Goal: Task Accomplishment & Management: Use online tool/utility

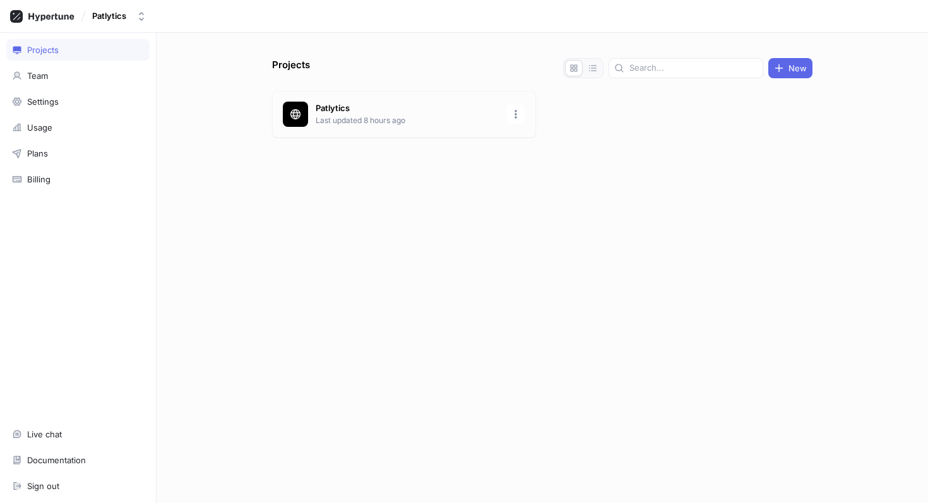
click at [359, 117] on p "Last updated 8 hours ago" at bounding box center [407, 120] width 183 height 11
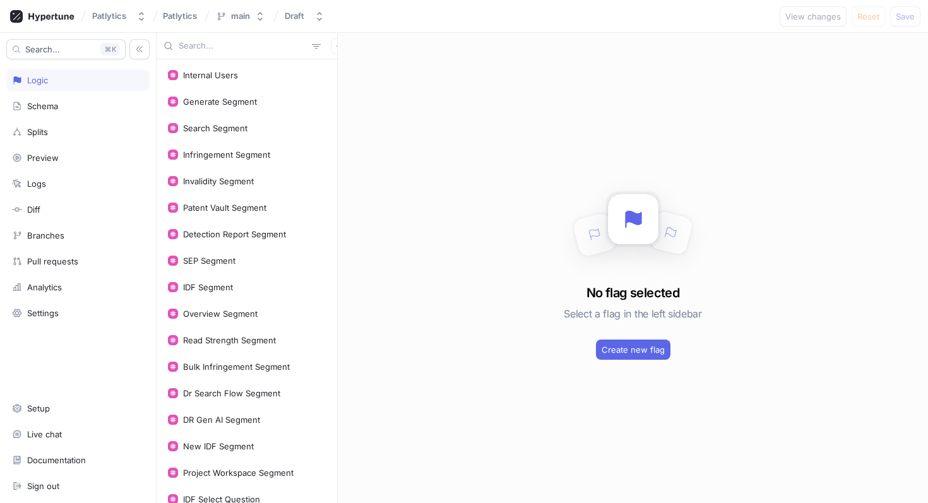
click at [204, 47] on input "text" at bounding box center [243, 46] width 128 height 13
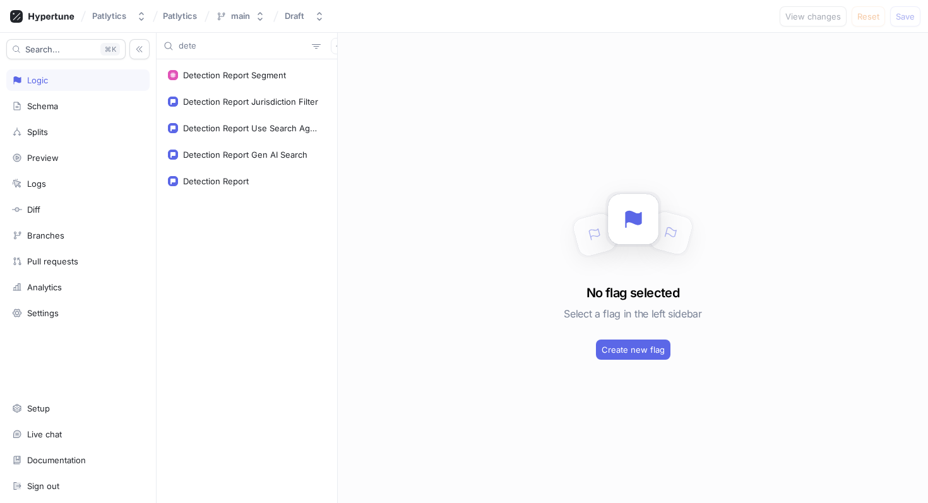
click at [193, 45] on input "dete" at bounding box center [243, 46] width 128 height 13
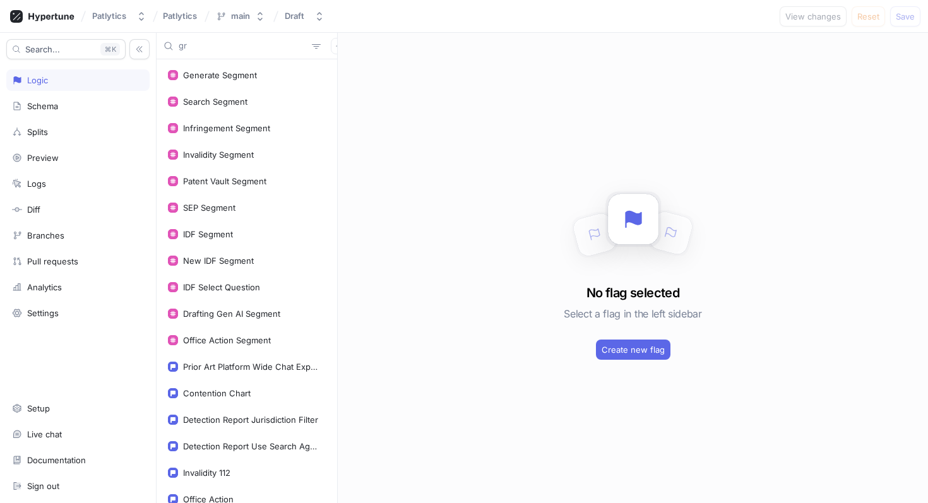
type input "g"
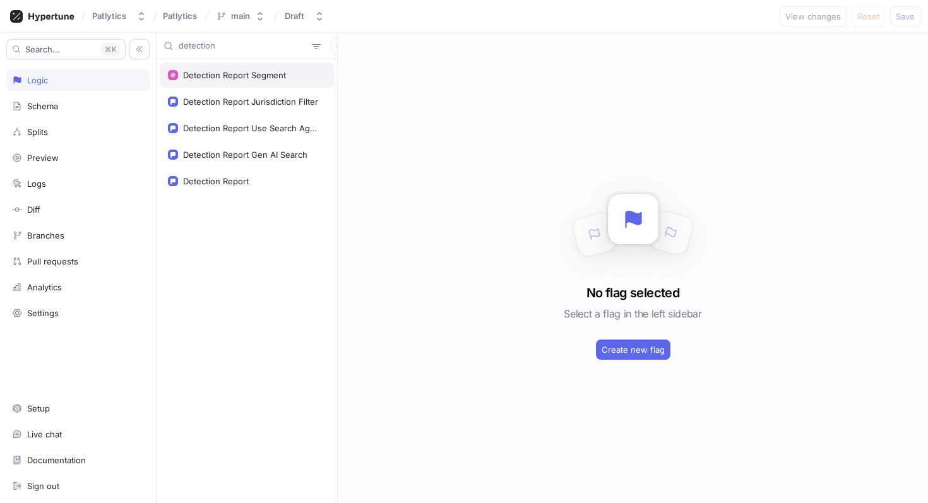
type input "detection"
click at [217, 82] on div "Detection Report Segment" at bounding box center [247, 75] width 174 height 25
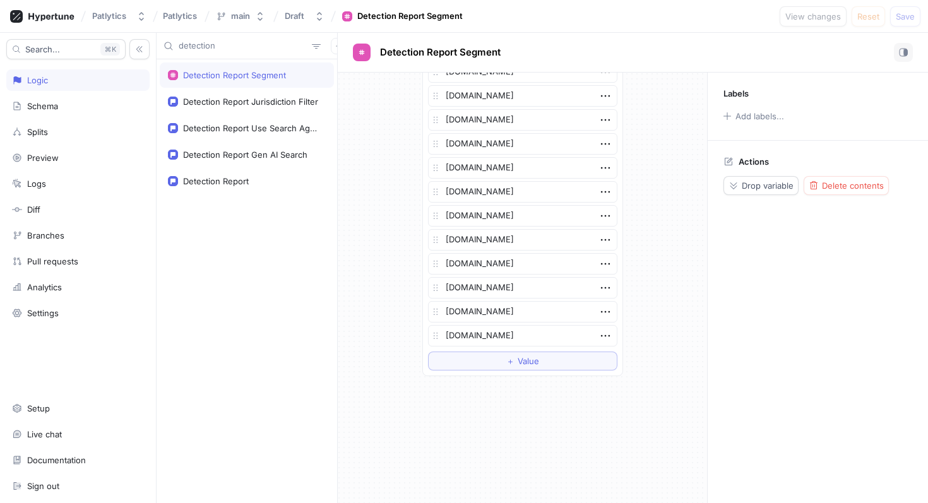
scroll to position [3009, 0]
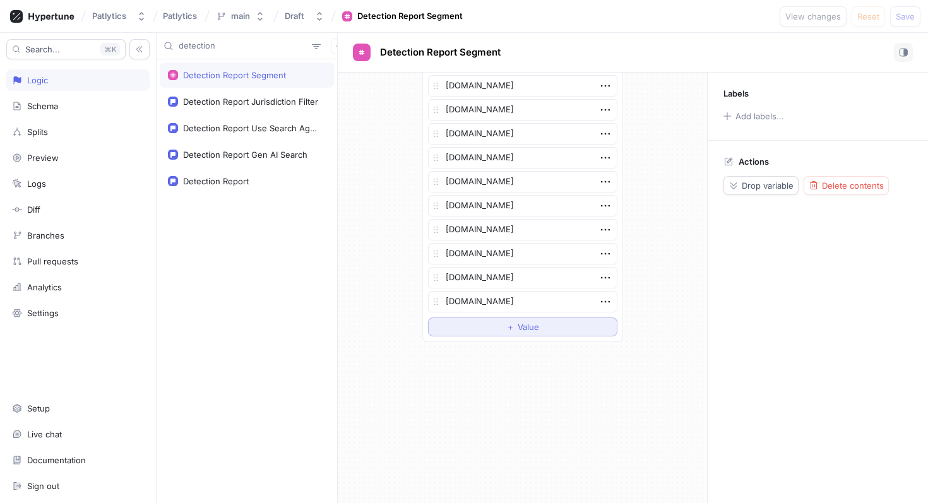
click at [501, 330] on button "＋ Value" at bounding box center [522, 327] width 189 height 19
type textarea "x"
type textarea "g"
type textarea "x"
type textarea "gra"
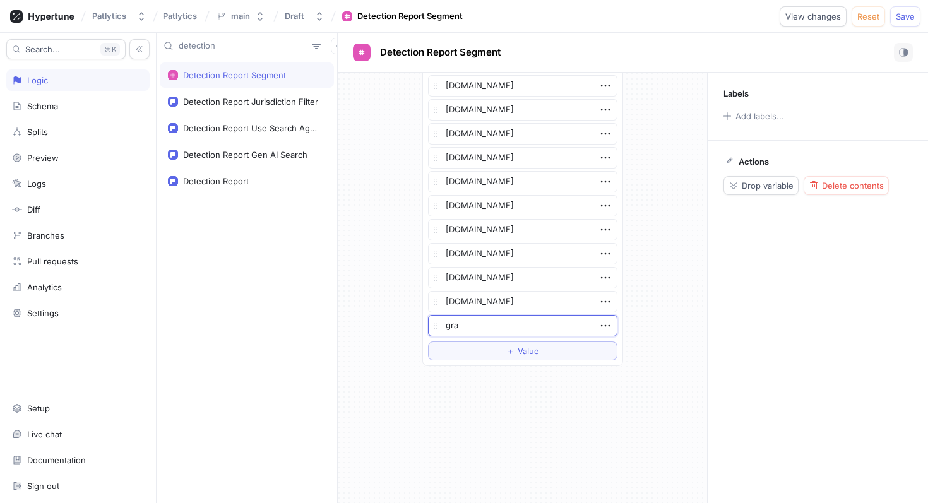
type textarea "x"
type textarea "grai"
type textarea "x"
type textarea "grail"
type textarea "x"
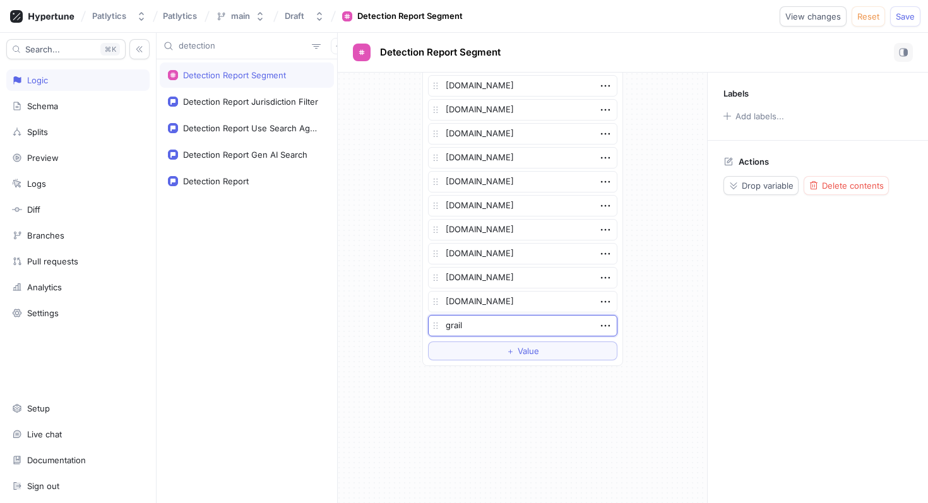
type textarea "grailb"
type textarea "x"
type textarea "grailbio"
type textarea "x"
type textarea "grailbio."
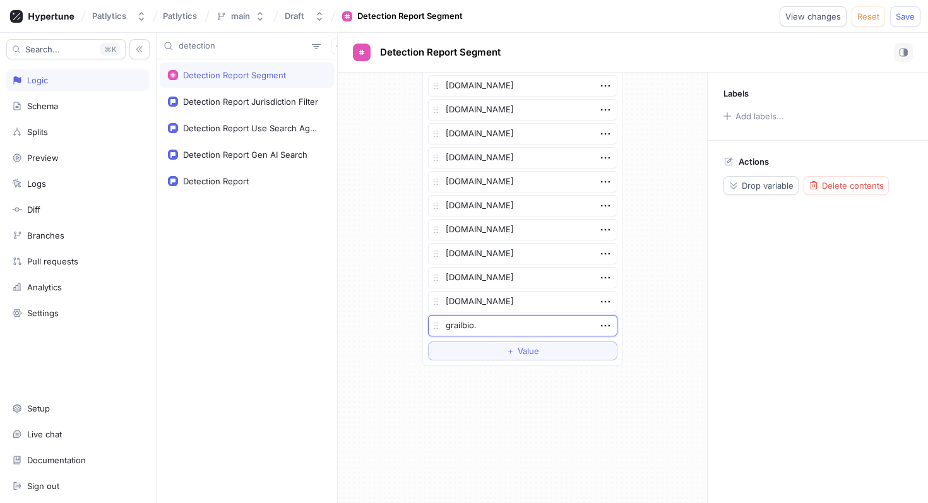
type textarea "x"
type textarea "[DOMAIN_NAME]"
type textarea "x"
type textarea "[DOMAIN_NAME]"
click at [910, 15] on span "Save" at bounding box center [905, 17] width 19 height 8
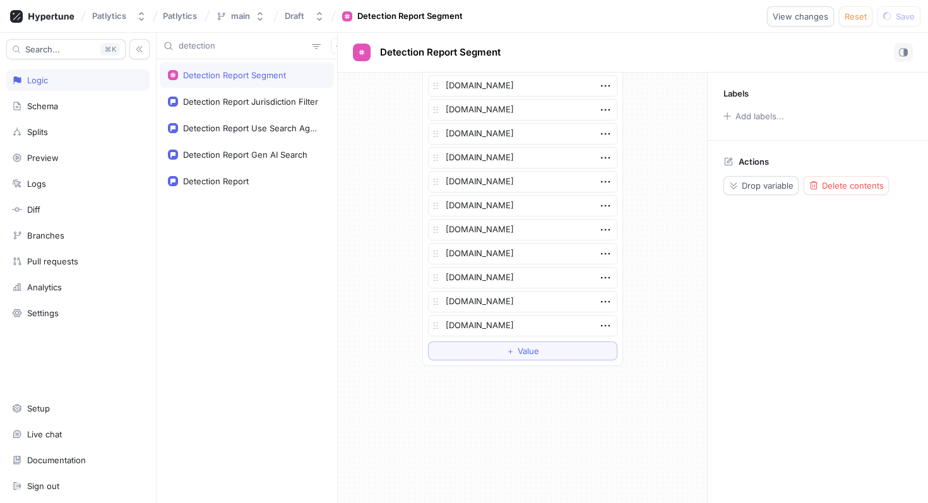
type textarea "x"
click at [224, 50] on input "detection" at bounding box center [243, 46] width 128 height 13
type input "port"
type textarea "x"
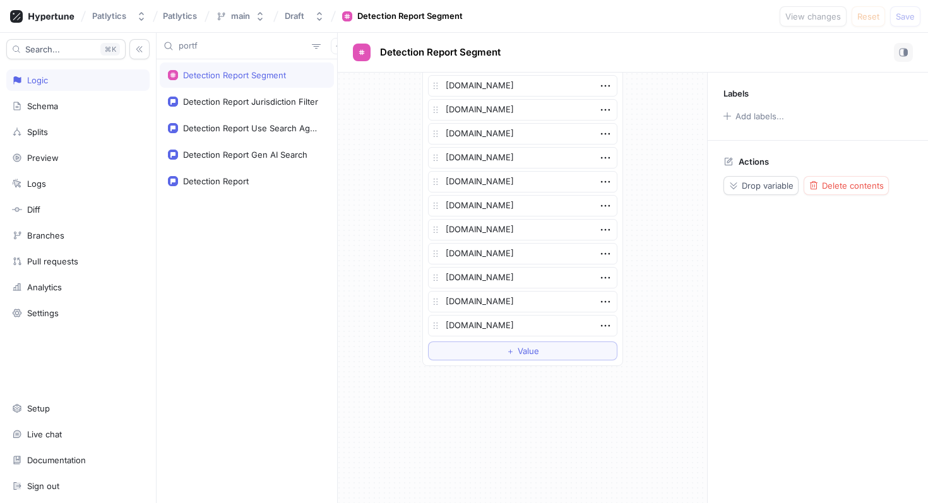
type input "portfo"
type textarea "x"
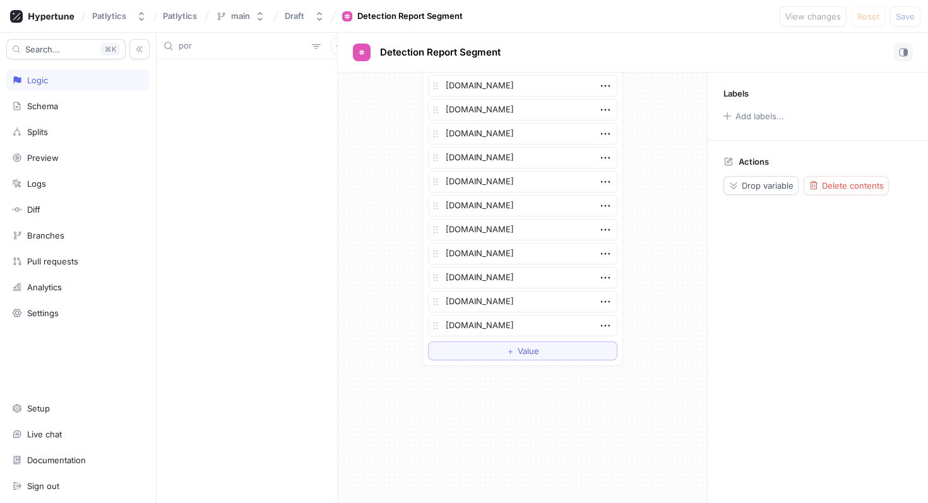
type input "po"
type textarea "x"
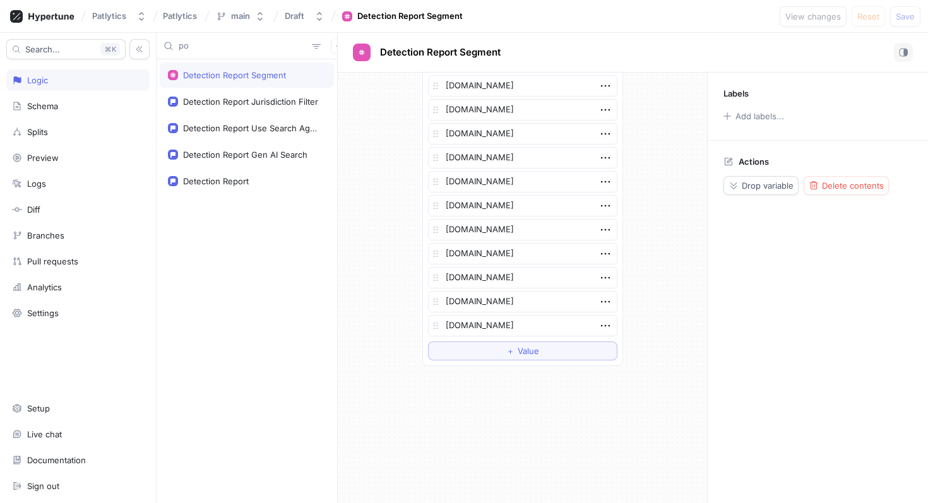
type input "p"
type textarea "x"
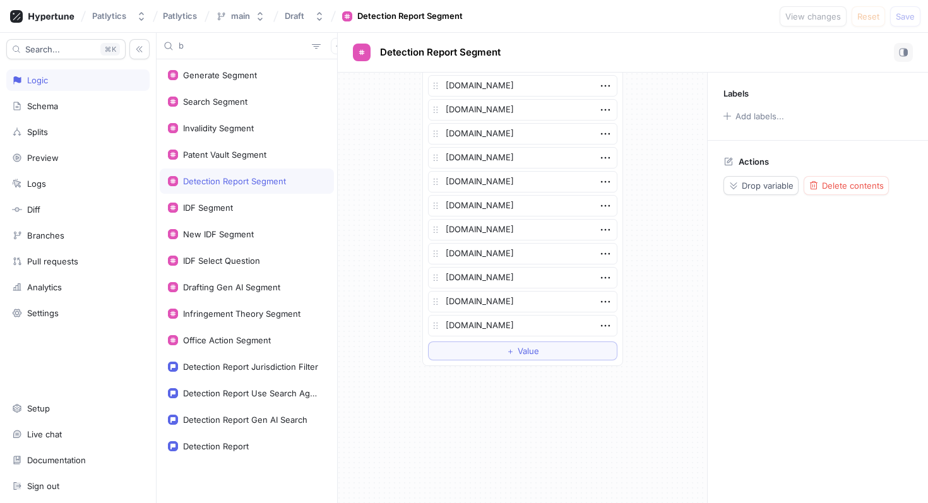
type input "bu"
type textarea "x"
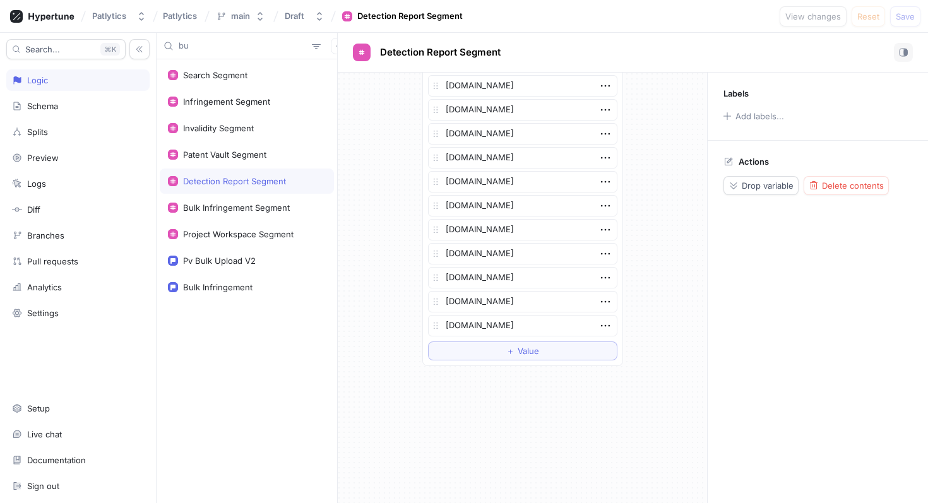
type input "bul"
type textarea "x"
type input "bulk"
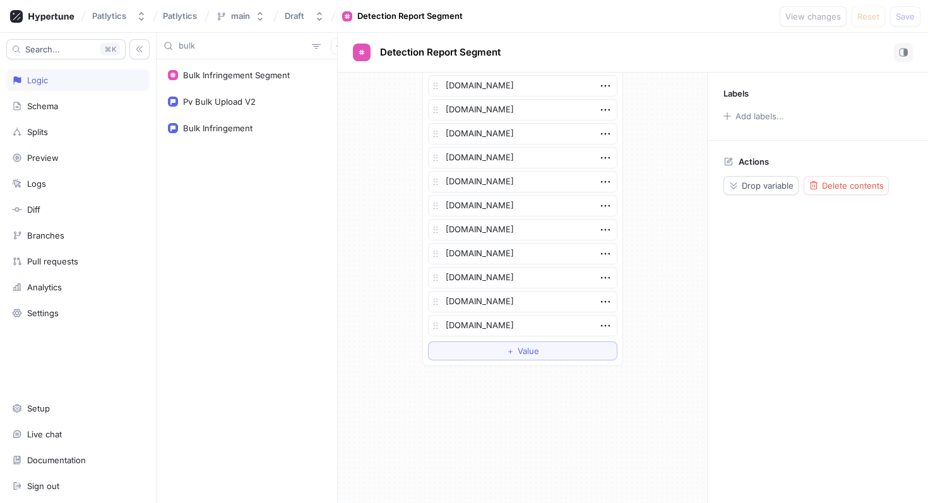
type textarea "x"
type input "bulk"
click at [215, 80] on div "Bulk Infringement Segment" at bounding box center [247, 75] width 174 height 25
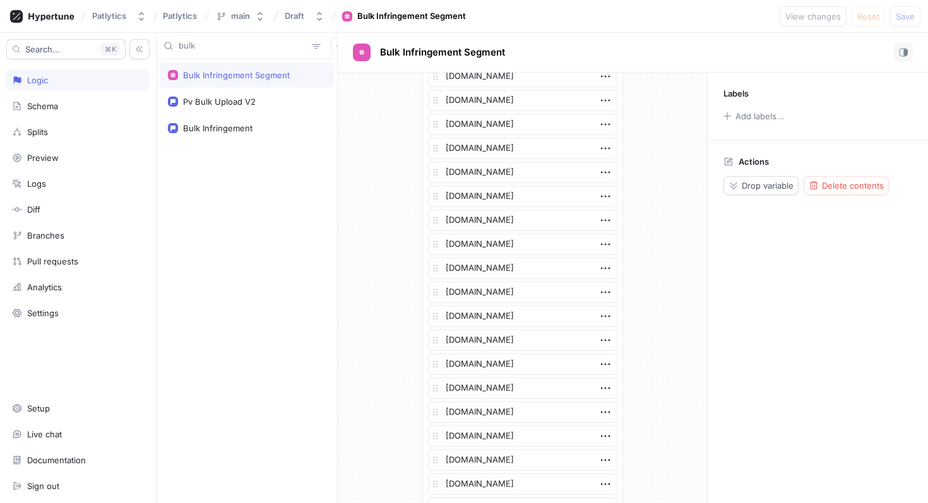
scroll to position [1593, 0]
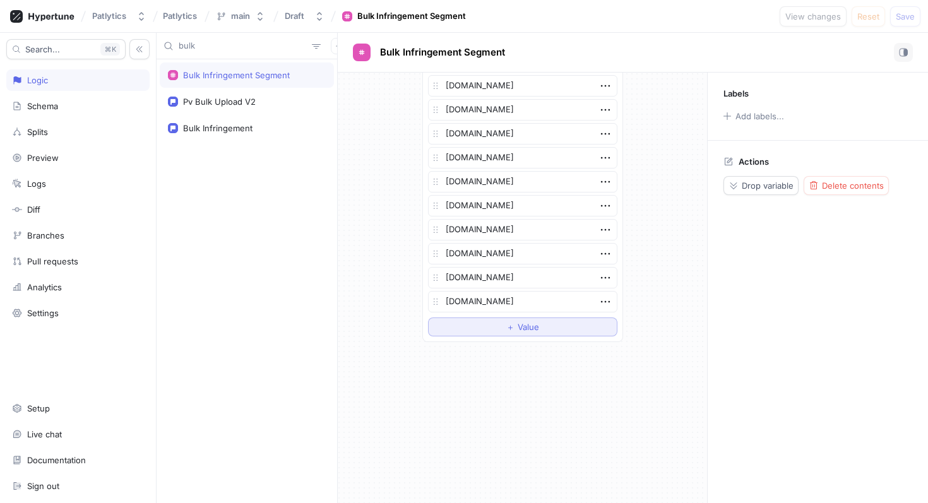
click at [517, 329] on div "＋ Value" at bounding box center [522, 327] width 33 height 8
type textarea "x"
type textarea "g"
type textarea "x"
type textarea "gra"
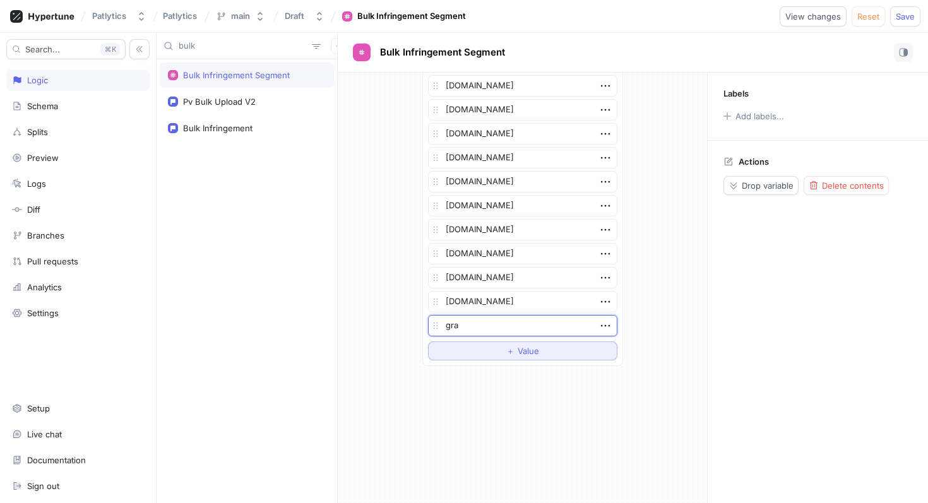
type textarea "x"
type textarea "grai"
type textarea "x"
type textarea "grail"
type textarea "x"
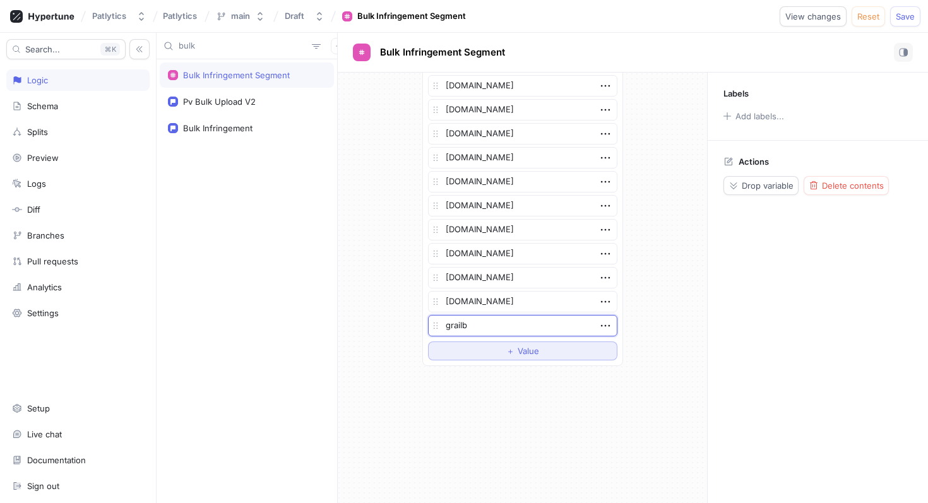
type textarea "grailbi"
type textarea "x"
type textarea "grailbio"
type textarea "x"
type textarea "grailbio."
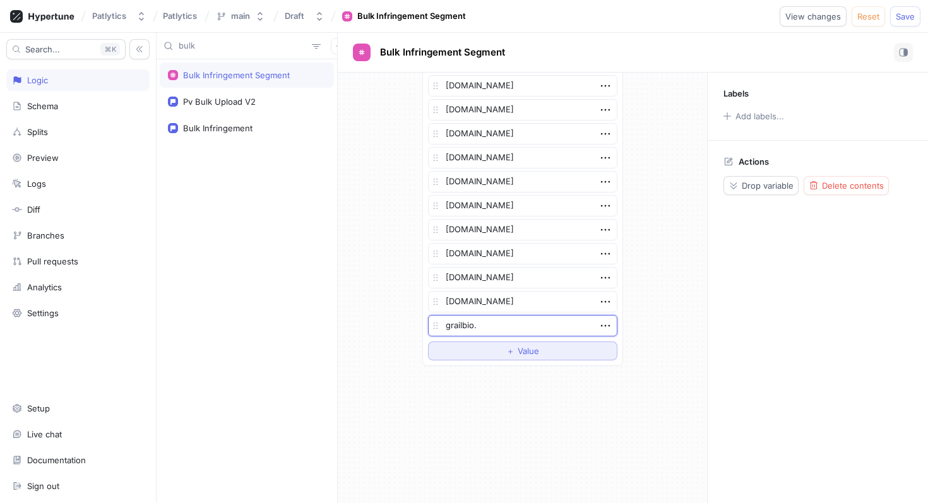
type textarea "x"
type textarea "[DOMAIN_NAME]"
type textarea "x"
type textarea "[DOMAIN_NAME]"
click at [905, 21] on button "Save" at bounding box center [905, 16] width 30 height 20
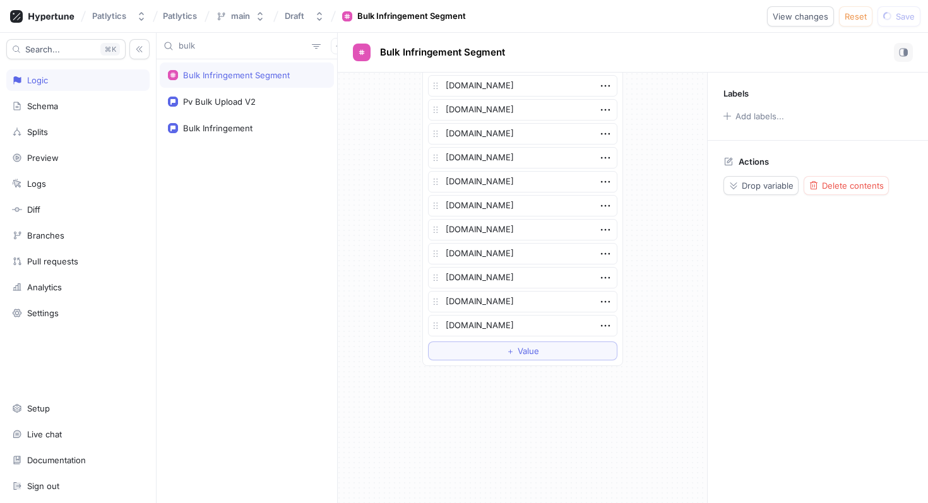
type textarea "x"
